Goal: Information Seeking & Learning: Compare options

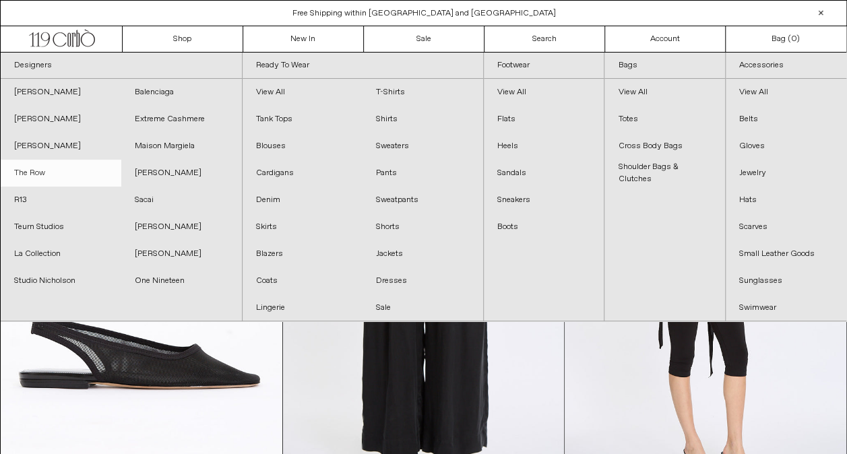
click at [22, 175] on link "The Row" at bounding box center [61, 173] width 121 height 27
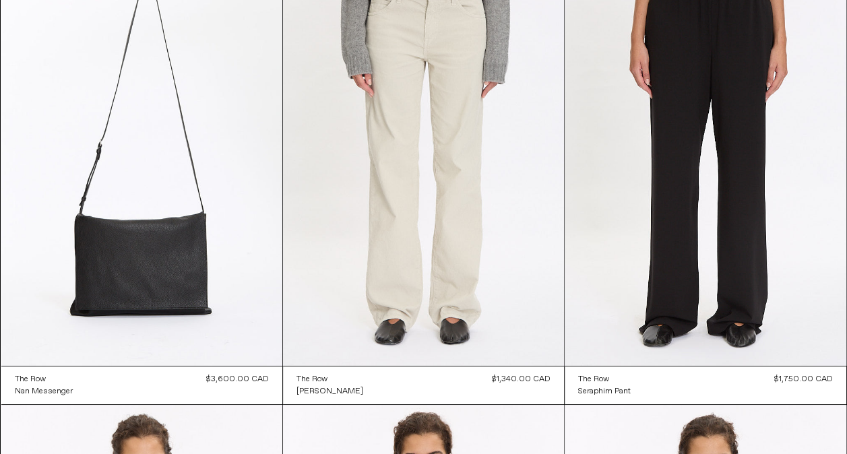
scroll to position [135, 0]
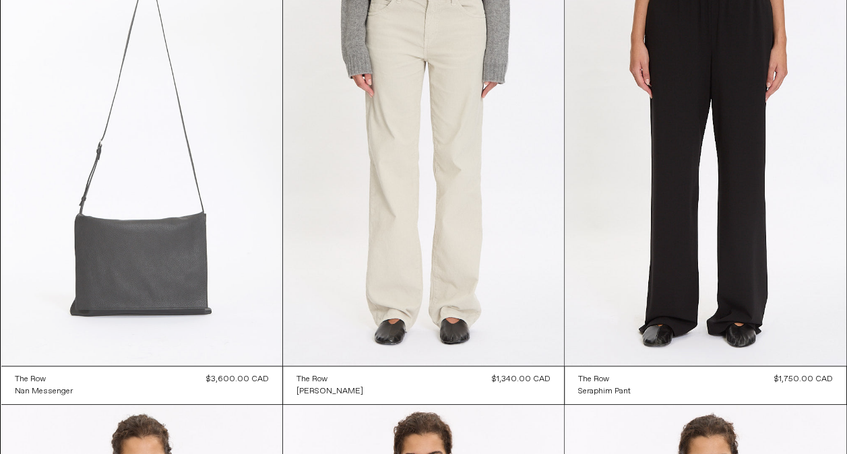
click at [132, 245] on at bounding box center [141, 155] width 281 height 422
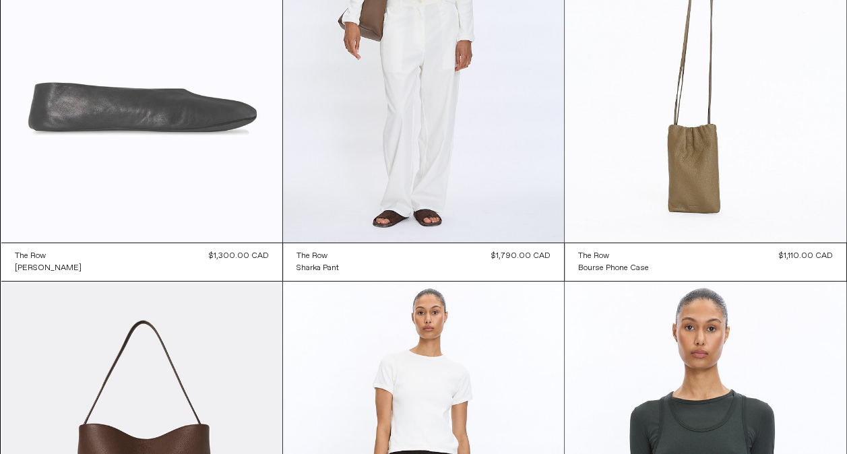
scroll to position [2562, 0]
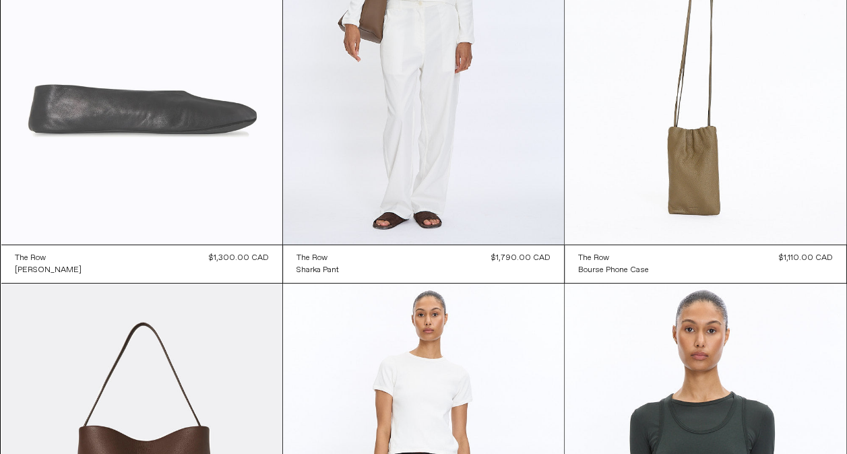
click at [181, 127] on at bounding box center [141, 34] width 281 height 422
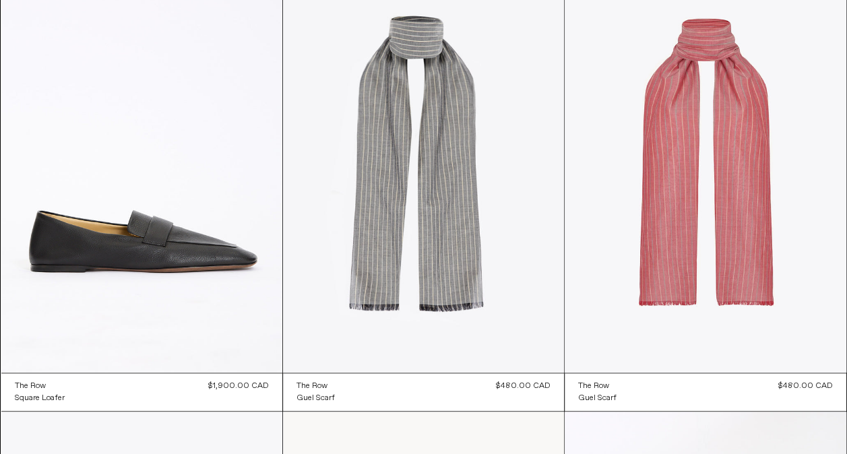
scroll to position [5683, 0]
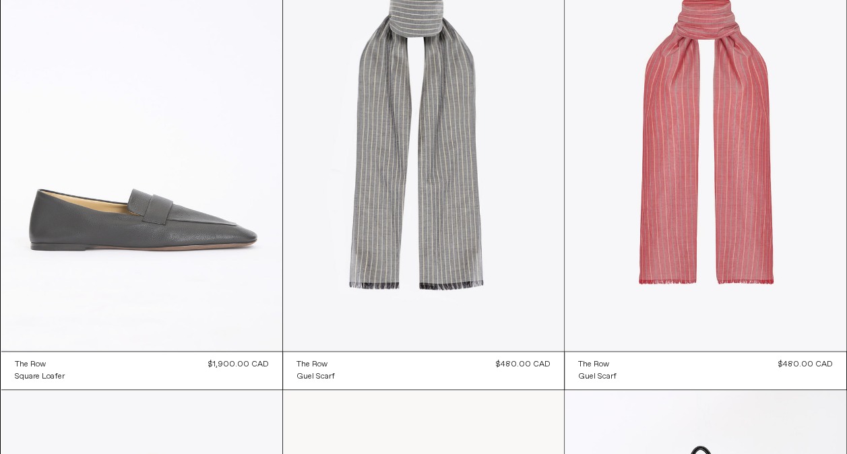
click at [115, 227] on at bounding box center [141, 140] width 281 height 422
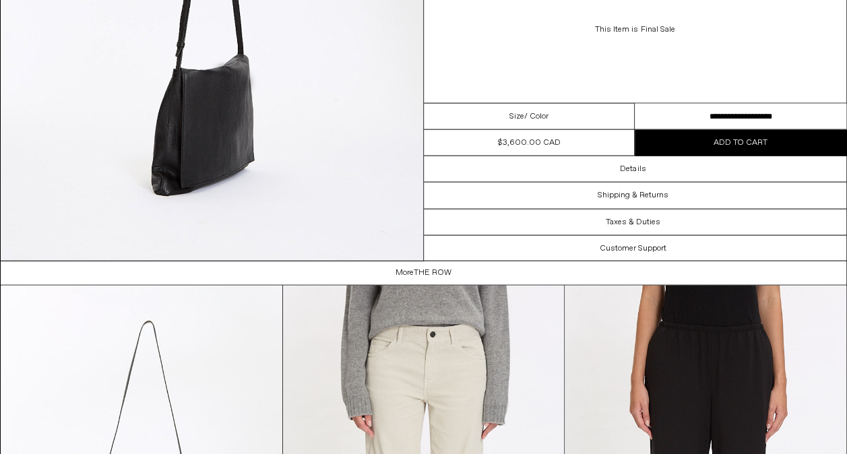
scroll to position [1098, 0]
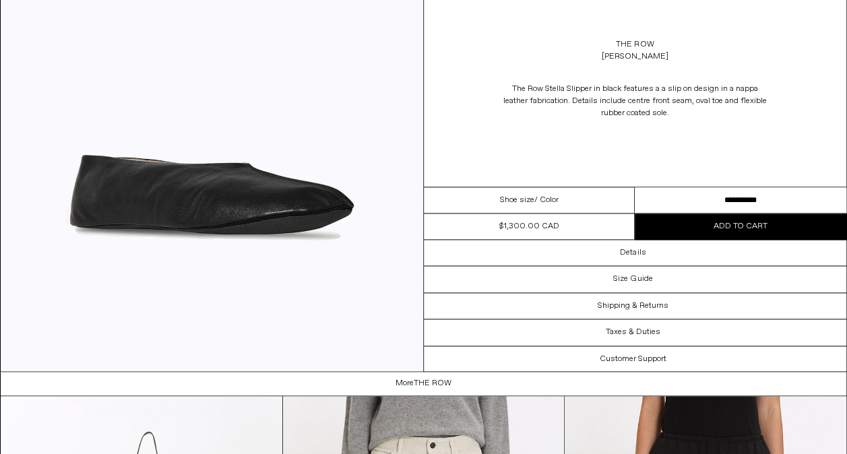
scroll to position [637, 0]
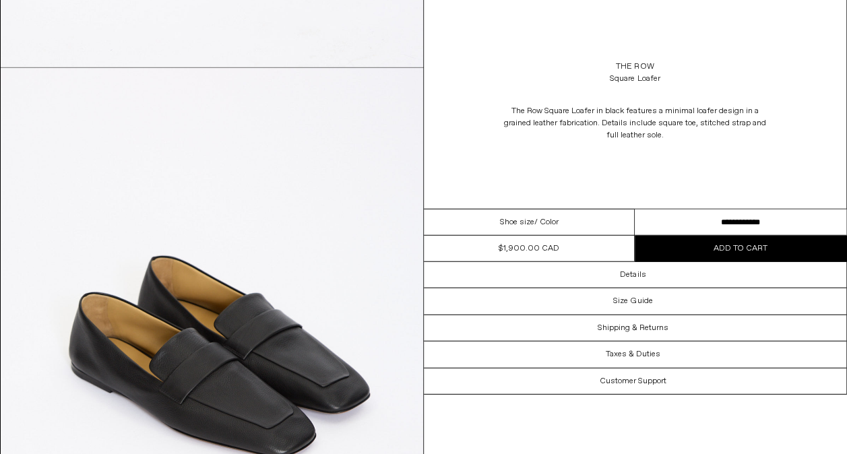
scroll to position [1617, 0]
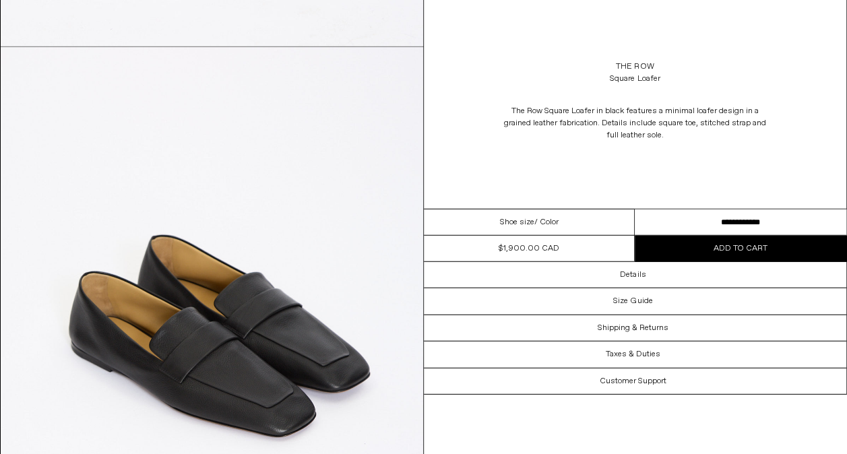
click at [727, 212] on select "**********" at bounding box center [741, 223] width 212 height 26
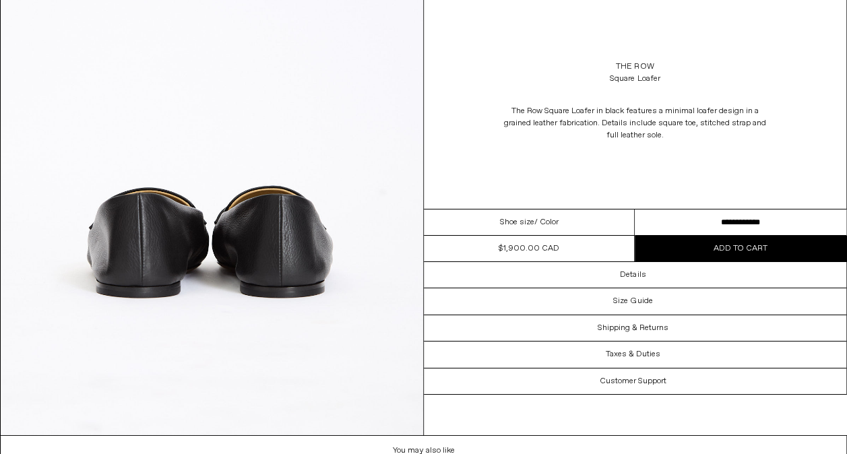
scroll to position [1954, 0]
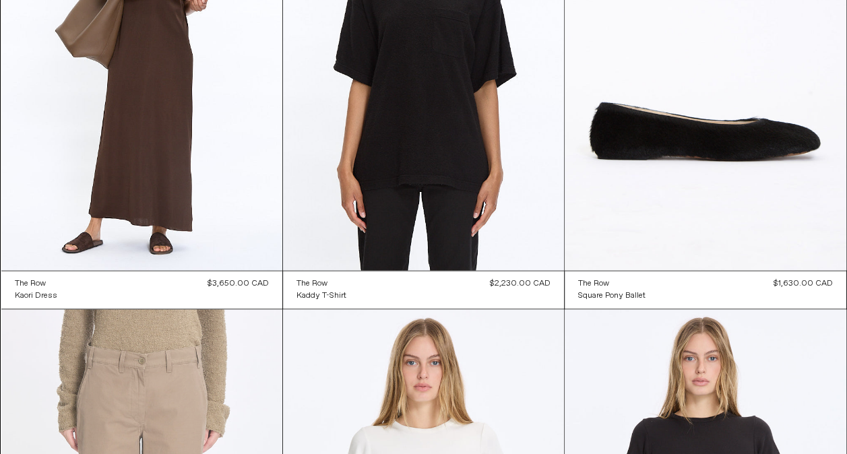
scroll to position [3458, 0]
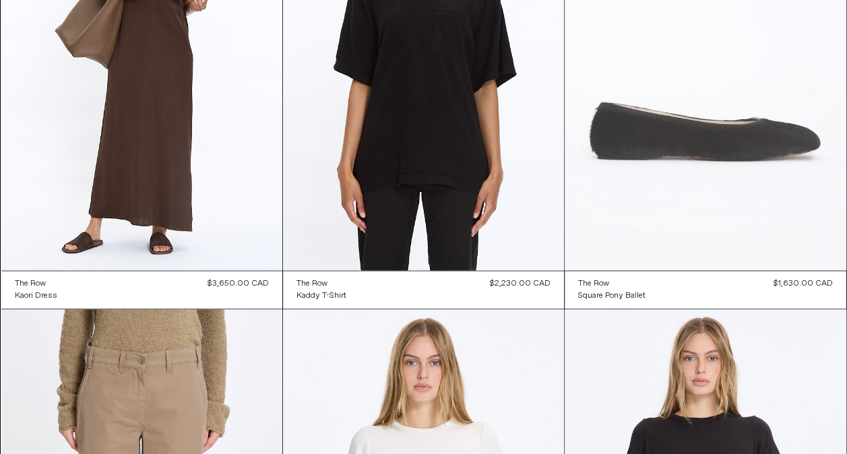
click at [682, 150] on at bounding box center [705, 59] width 281 height 422
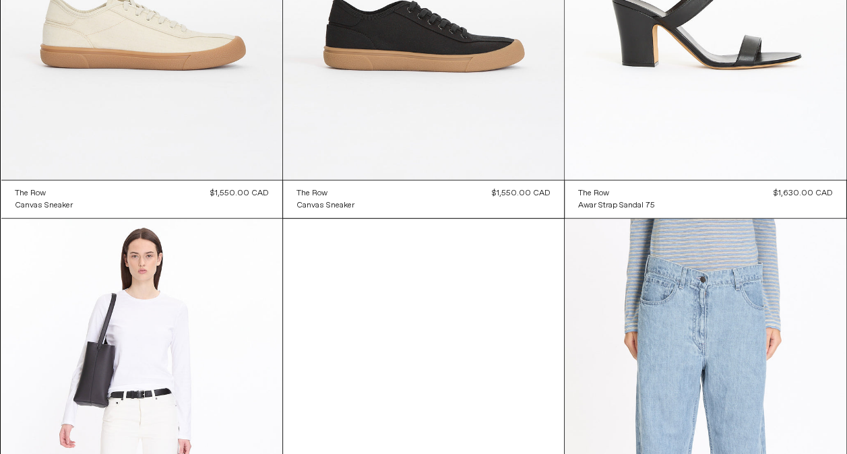
scroll to position [6627, 0]
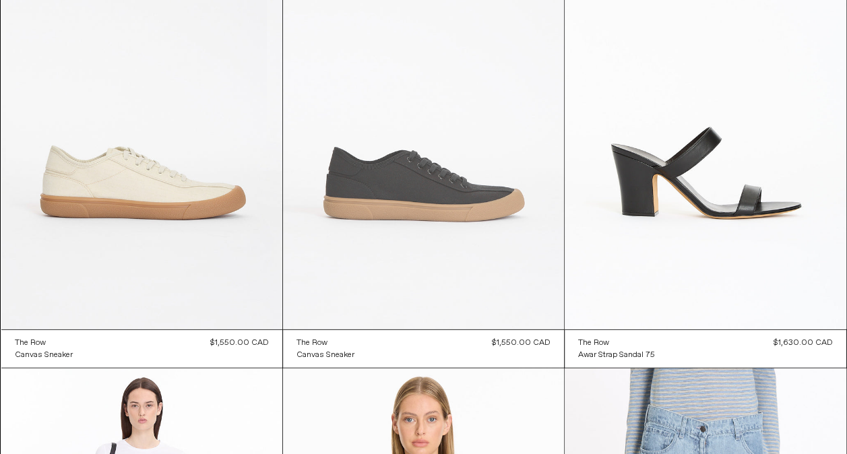
click at [361, 222] on at bounding box center [423, 119] width 281 height 422
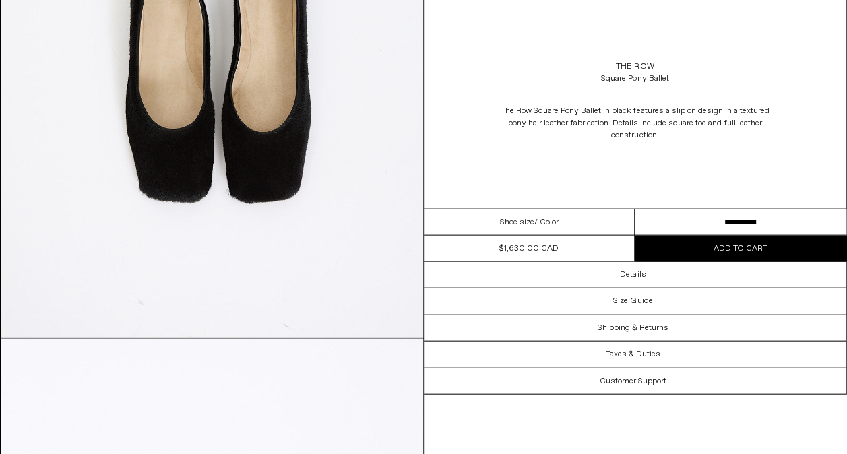
scroll to position [1348, 0]
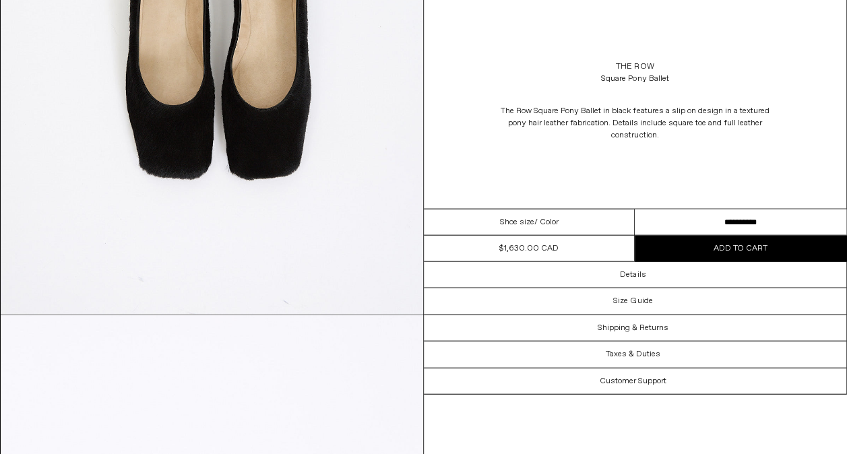
click at [696, 218] on select "**********" at bounding box center [741, 223] width 212 height 26
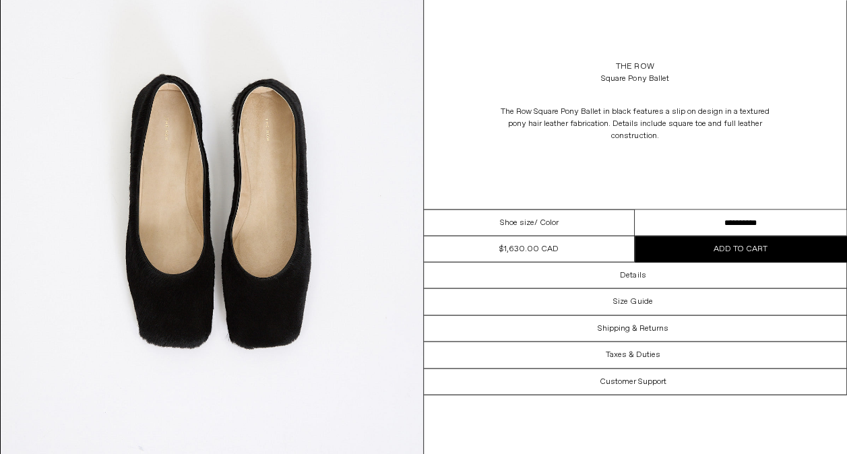
scroll to position [1145, 0]
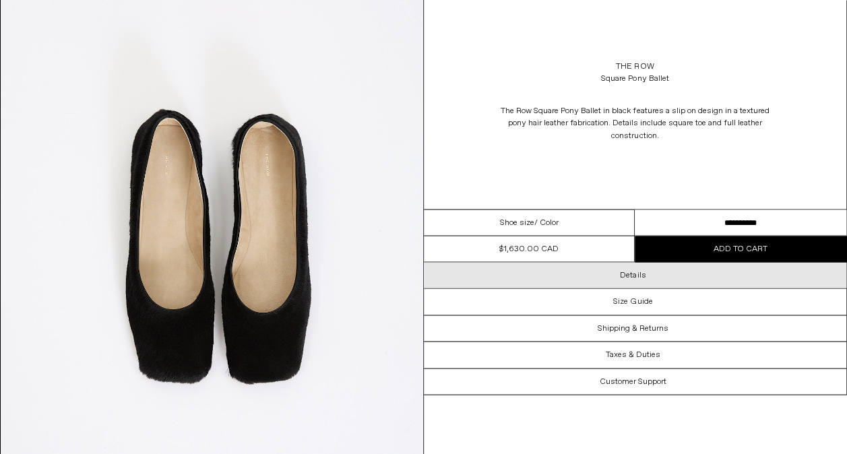
click at [550, 274] on div "Details" at bounding box center [635, 275] width 423 height 26
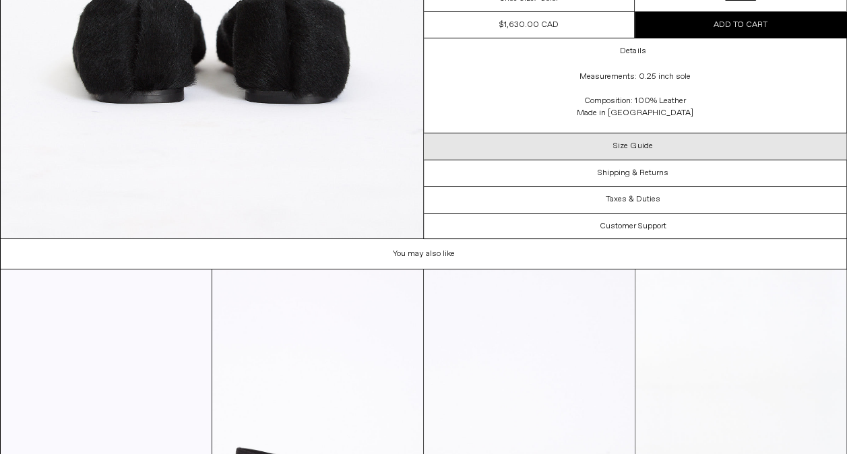
scroll to position [2493, 0]
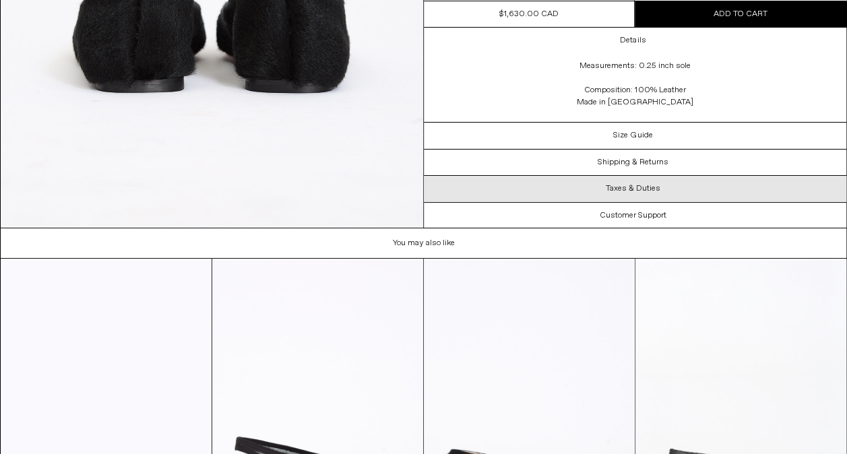
click at [569, 179] on div "Taxes & Duties" at bounding box center [635, 189] width 423 height 26
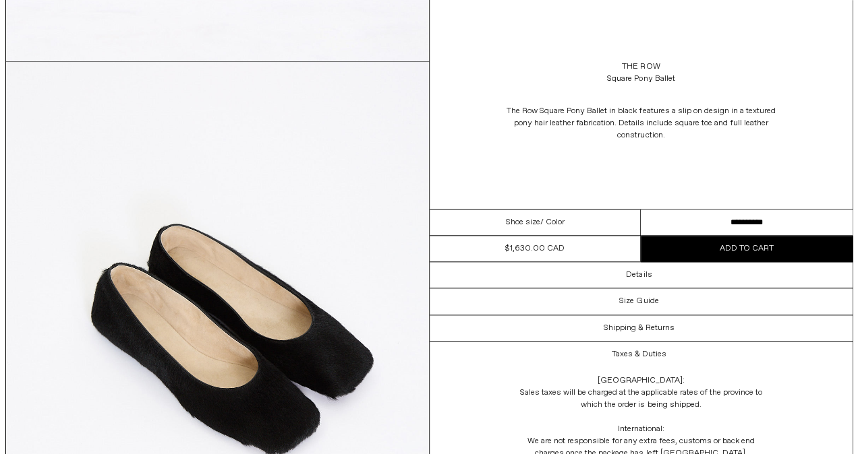
scroll to position [538, 0]
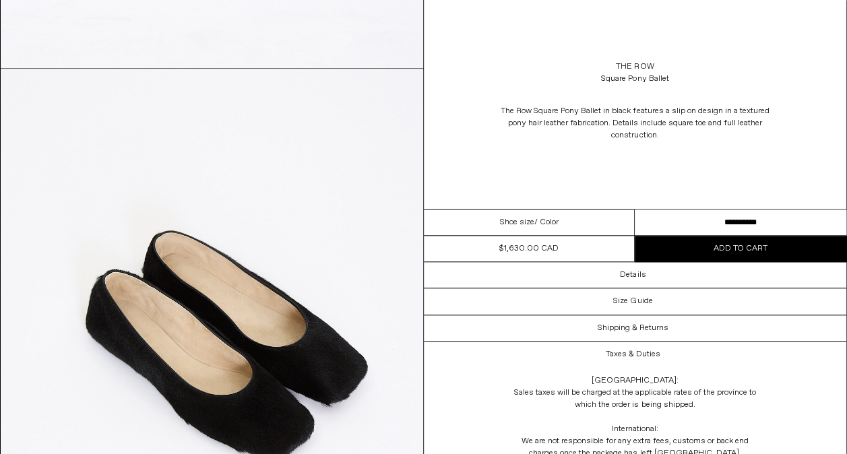
click at [704, 225] on select "**********" at bounding box center [741, 223] width 212 height 26
click at [167, 93] on img at bounding box center [212, 333] width 423 height 528
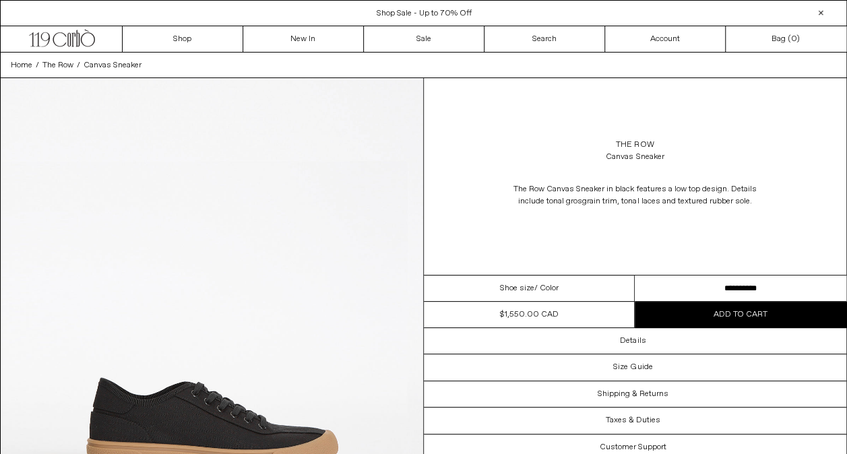
click at [760, 287] on select "**********" at bounding box center [741, 289] width 212 height 26
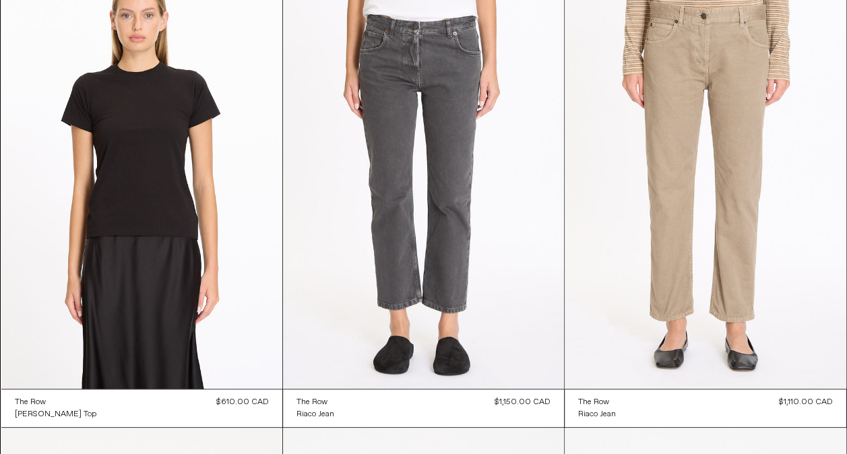
scroll to position [7956, 0]
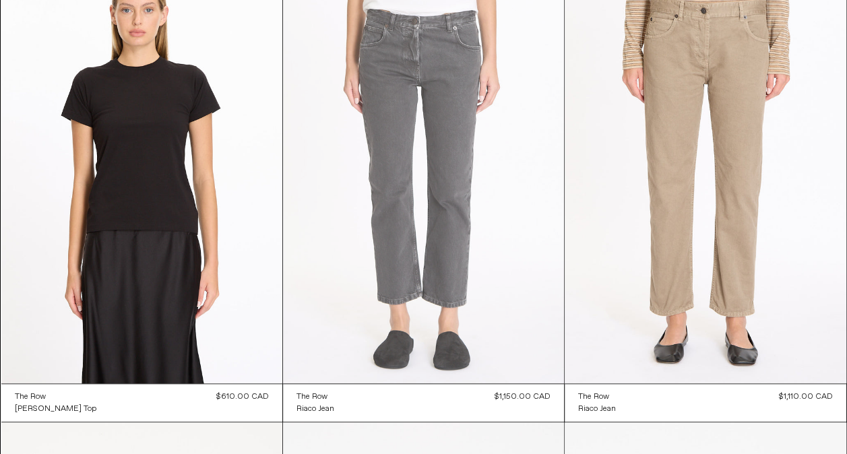
click at [395, 253] on at bounding box center [423, 173] width 281 height 422
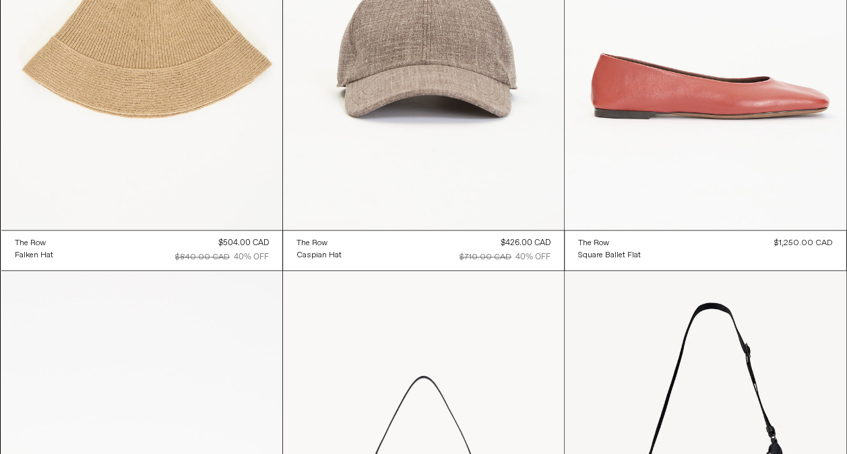
scroll to position [8563, 0]
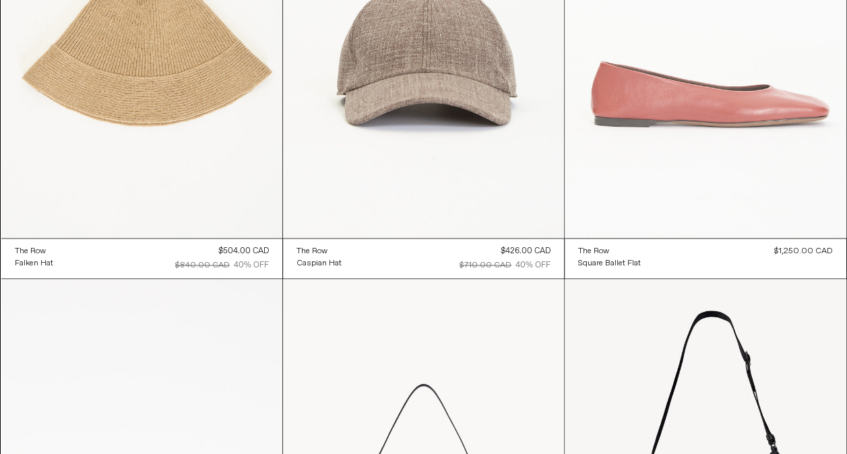
click at [678, 108] on at bounding box center [705, 27] width 281 height 422
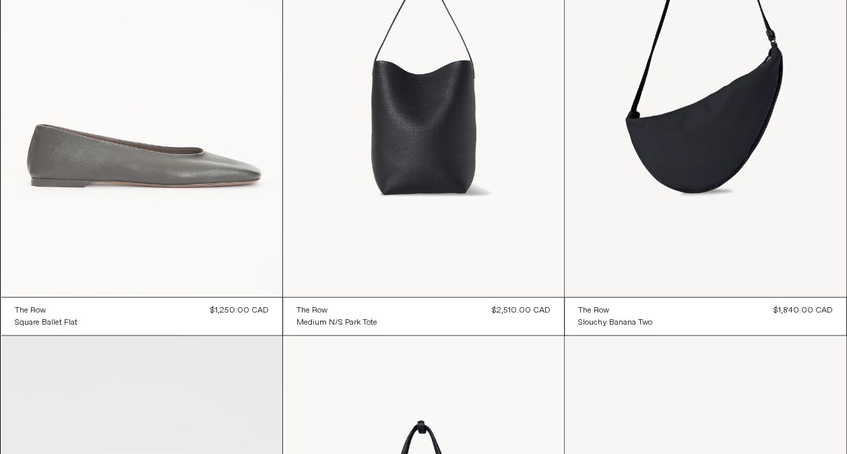
scroll to position [8968, 0]
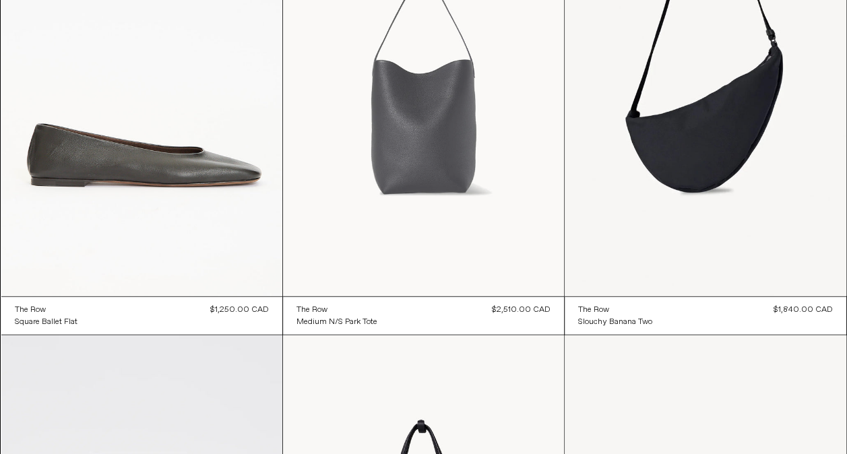
click at [487, 190] on at bounding box center [423, 86] width 281 height 422
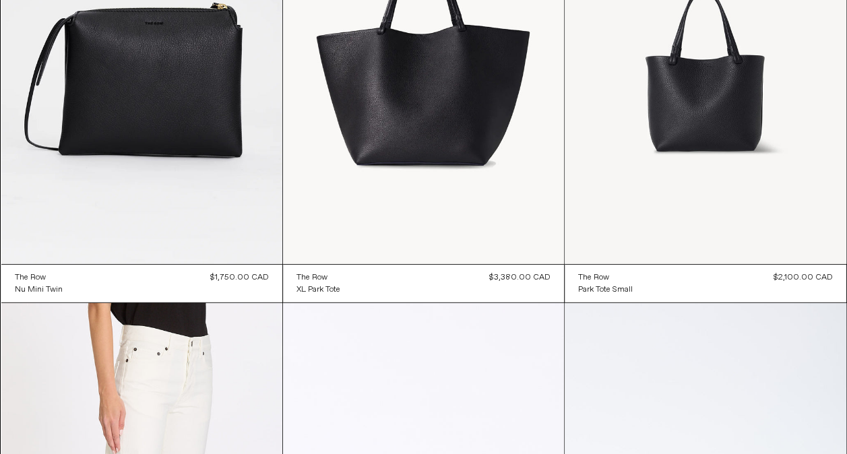
scroll to position [9440, 0]
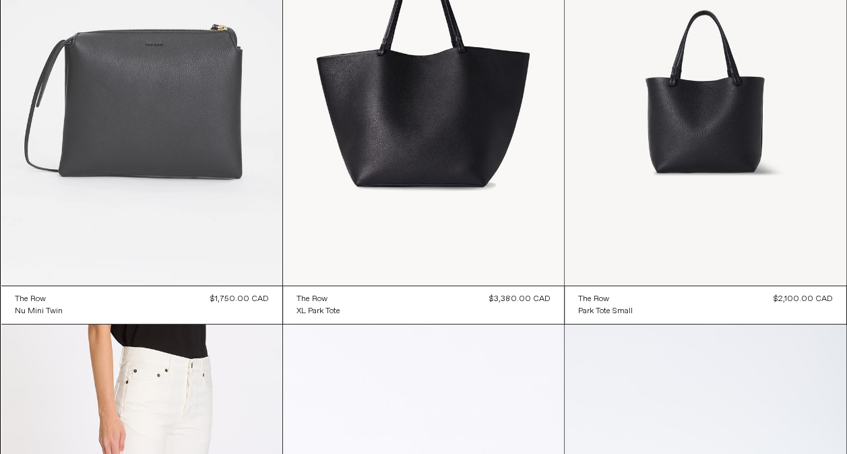
click at [202, 186] on at bounding box center [141, 75] width 281 height 422
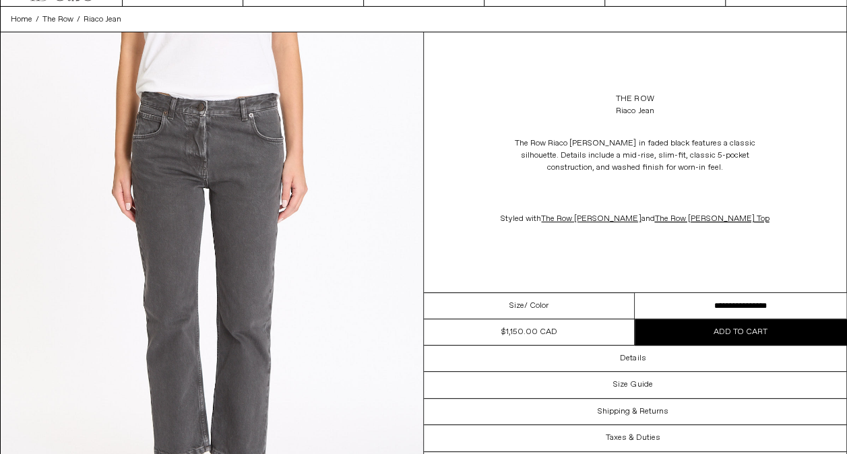
scroll to position [67, 0]
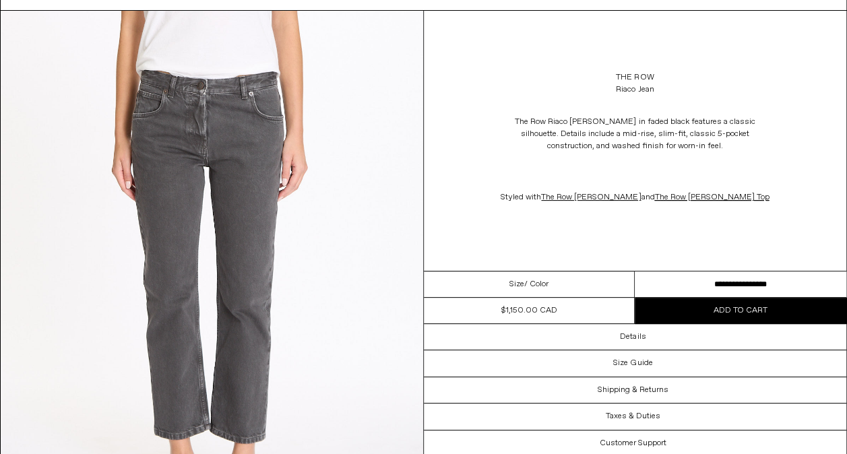
click at [671, 281] on select "**********" at bounding box center [741, 285] width 212 height 26
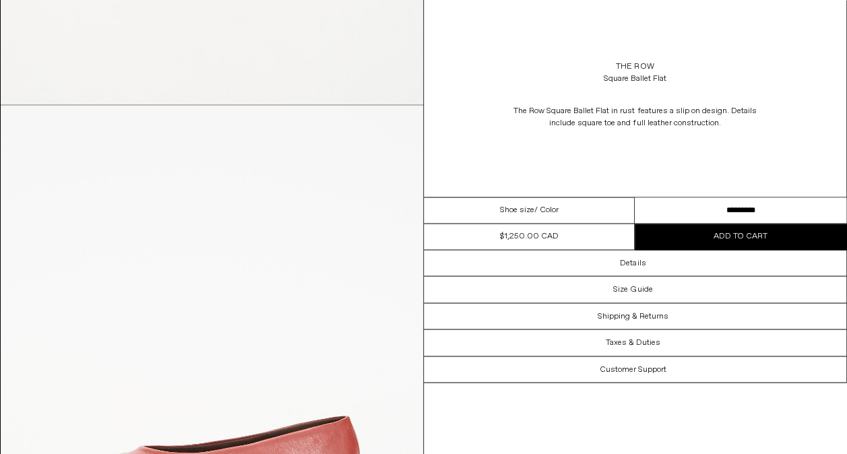
scroll to position [944, 0]
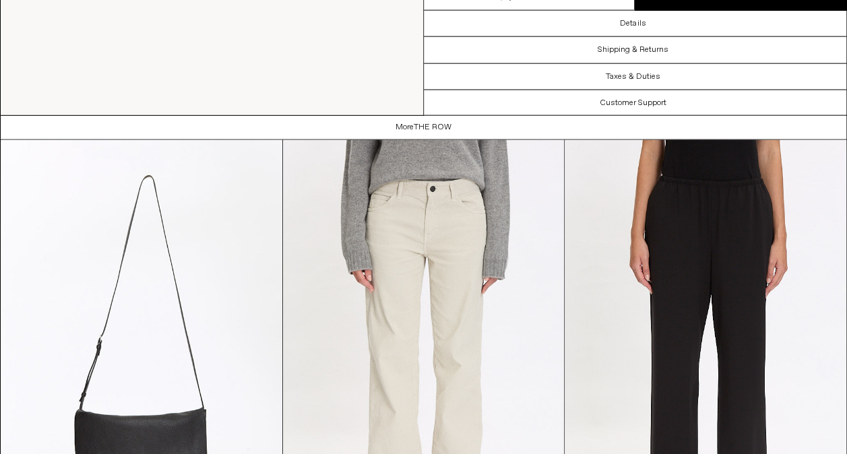
scroll to position [1348, 0]
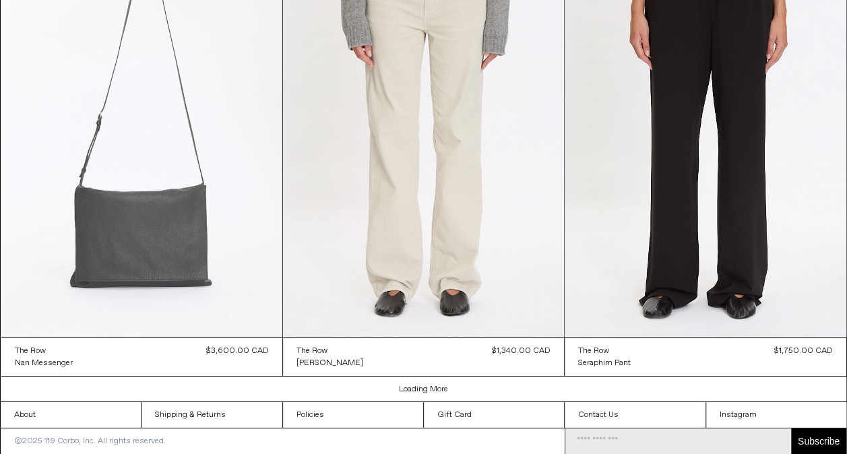
scroll to position [2302, 0]
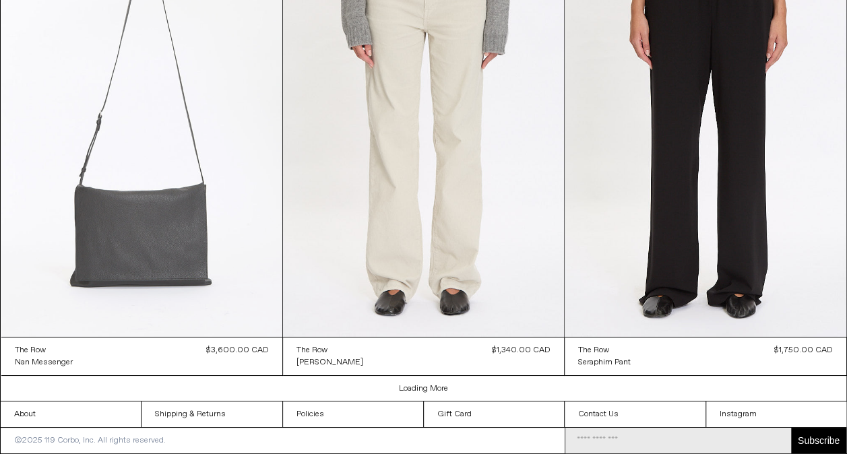
click at [117, 247] on at bounding box center [141, 126] width 281 height 422
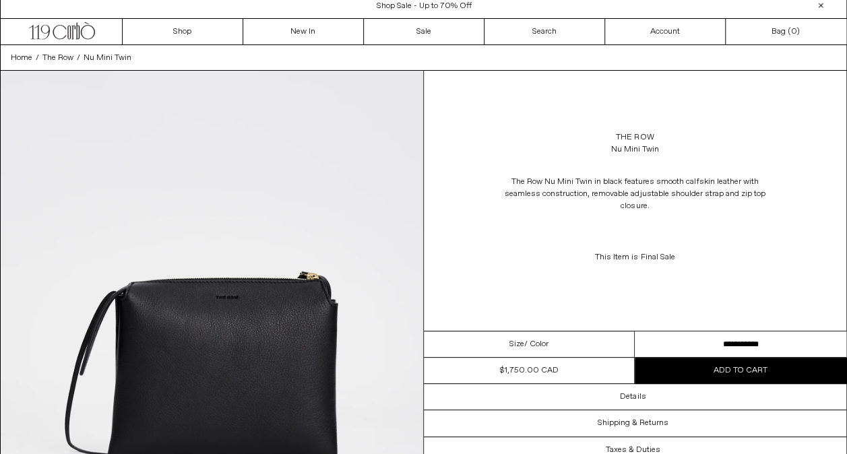
scroll to position [0, 0]
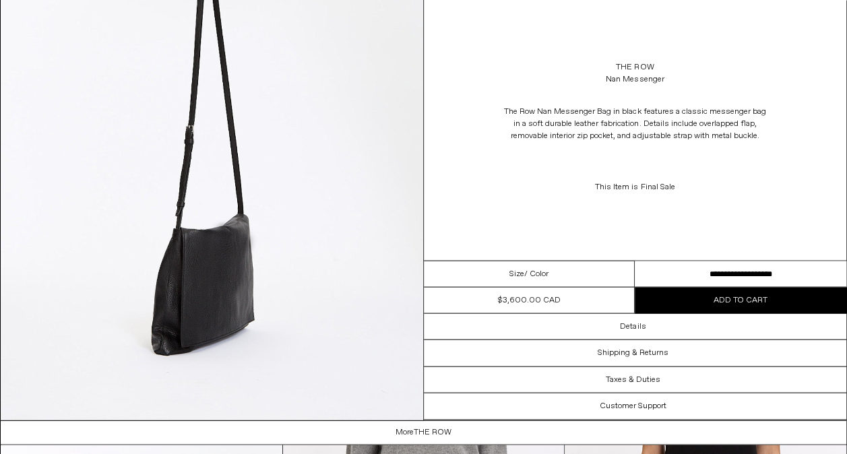
scroll to position [1281, 0]
